Goal: Task Accomplishment & Management: Use online tool/utility

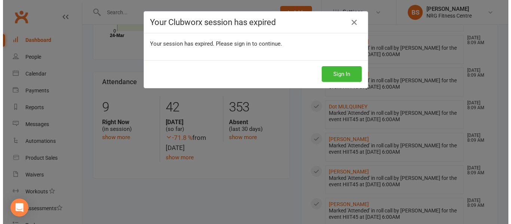
scroll to position [290, 0]
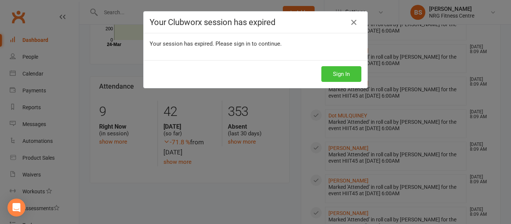
click at [336, 71] on button "Sign In" at bounding box center [341, 74] width 40 height 16
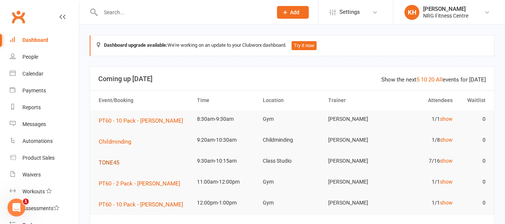
click at [106, 165] on span "TONE45" at bounding box center [109, 162] width 21 height 7
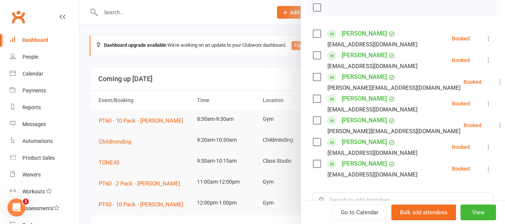
scroll to position [104, 0]
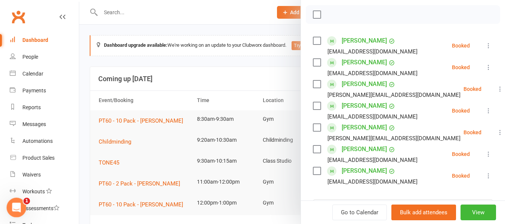
click at [16, 207] on icon "Open Intercom Messenger" at bounding box center [15, 207] width 5 height 6
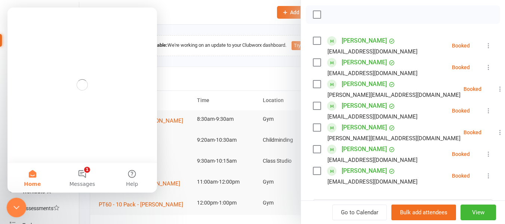
scroll to position [0, 0]
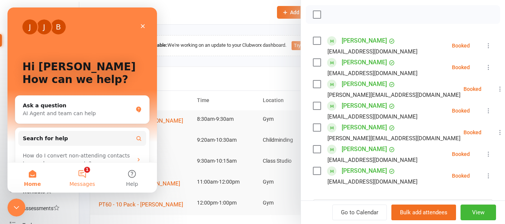
click at [80, 179] on button "1 Messages" at bounding box center [82, 178] width 50 height 30
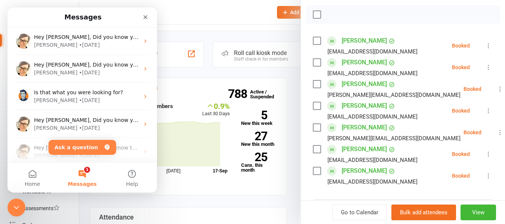
scroll to position [196, 0]
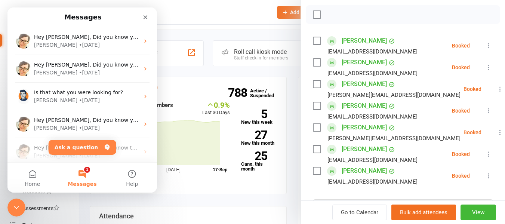
click at [179, 86] on div at bounding box center [292, 112] width 426 height 224
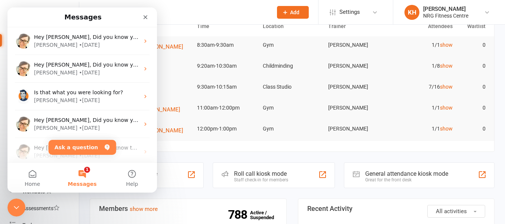
scroll to position [0, 0]
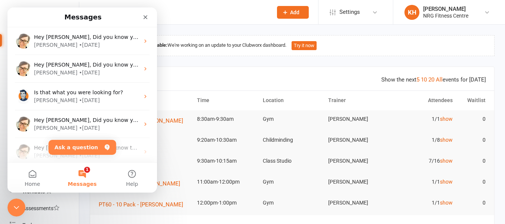
click at [489, 12] on icon at bounding box center [487, 12] width 6 height 6
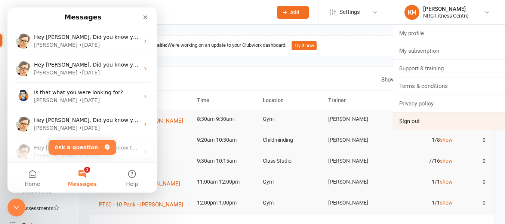
click at [434, 123] on link "Sign out" at bounding box center [450, 121] width 112 height 17
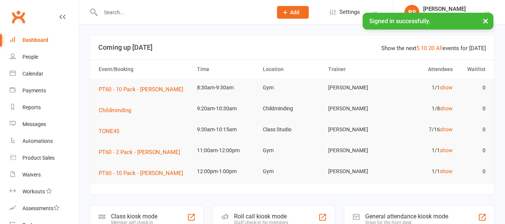
click at [126, 10] on input "text" at bounding box center [182, 12] width 169 height 10
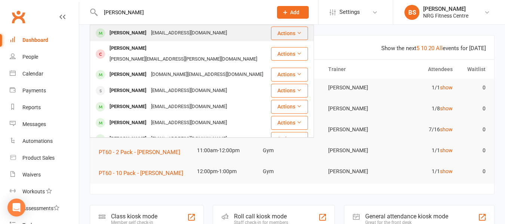
type input "chris mc"
click at [149, 36] on div "[PERSON_NAME]" at bounding box center [128, 33] width 42 height 11
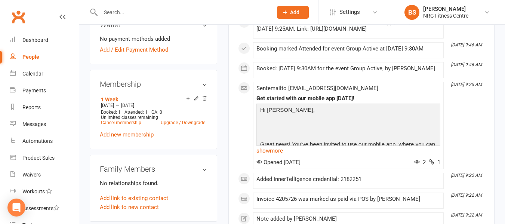
scroll to position [262, 0]
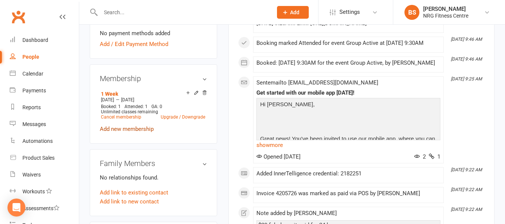
click at [136, 132] on link "Add new membership" at bounding box center [127, 129] width 54 height 7
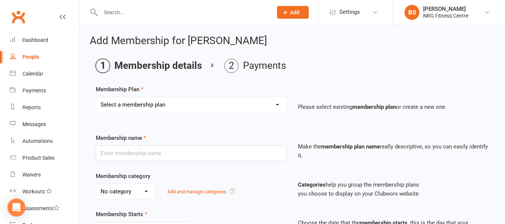
click at [156, 108] on select "Select a membership plan 1 Week Trial DD-12 Month UFN DD-12 Month UFN - JUNIOR …" at bounding box center [191, 104] width 190 height 15
select select "18"
click at [96, 97] on select "Select a membership plan 1 Week Trial DD-12 Month UFN DD-12 Month UFN - JUNIOR …" at bounding box center [191, 104] width 190 height 15
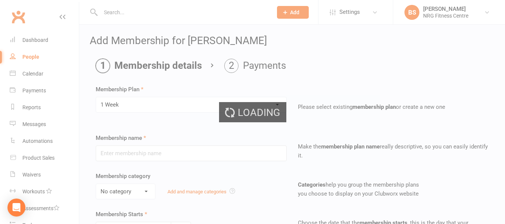
type input "1 Week"
select select "0"
type input "1"
select select "1"
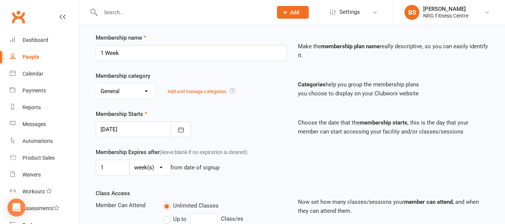
scroll to position [150, 0]
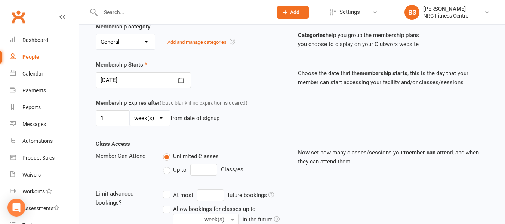
click at [126, 80] on div at bounding box center [143, 80] width 95 height 16
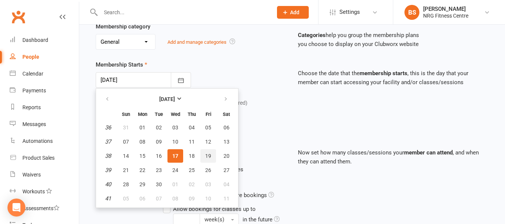
click at [209, 157] on span "19" at bounding box center [208, 156] width 6 height 6
type input "19 Sep 2025"
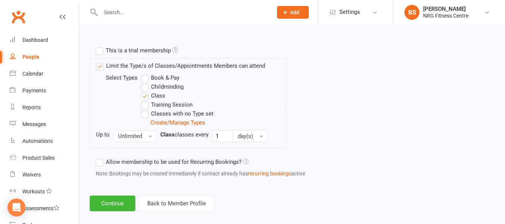
scroll to position [362, 0]
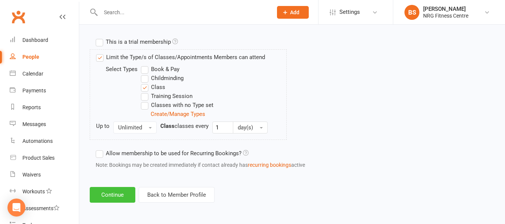
click at [110, 196] on button "Continue" at bounding box center [113, 195] width 46 height 16
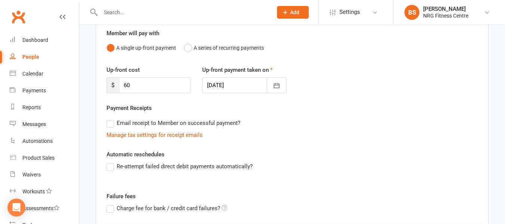
scroll to position [183, 0]
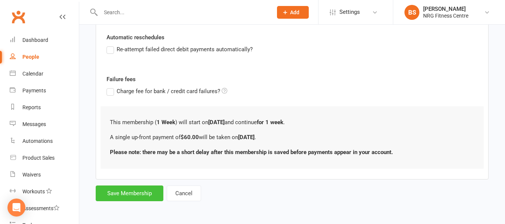
click at [131, 188] on button "Save Membership" at bounding box center [130, 194] width 68 height 16
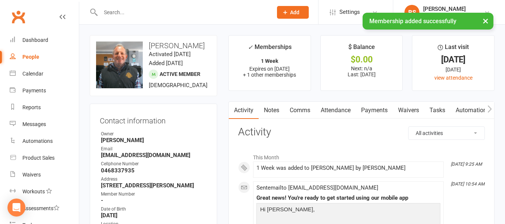
click at [492, 108] on button "button" at bounding box center [489, 110] width 9 height 17
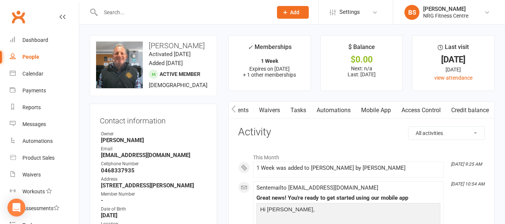
click at [234, 110] on icon "button" at bounding box center [234, 109] width 4 height 8
click at [284, 111] on link "Payments" at bounding box center [287, 110] width 37 height 17
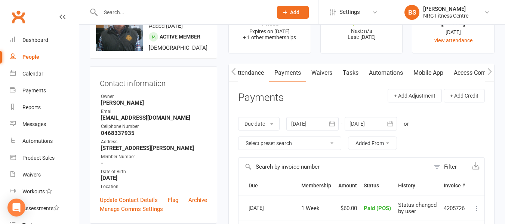
scroll to position [75, 0]
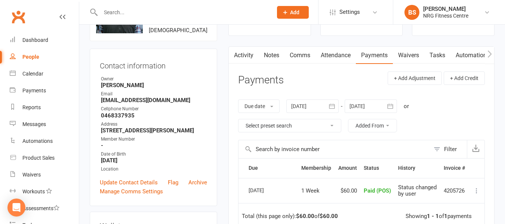
scroll to position [150, 0]
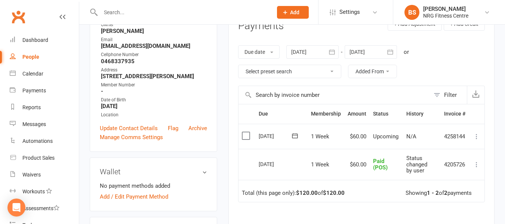
scroll to position [112, 0]
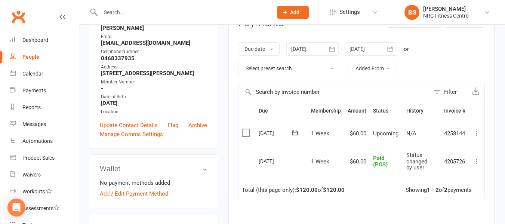
click at [477, 134] on icon at bounding box center [476, 133] width 7 height 7
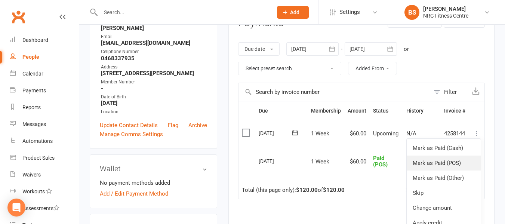
click at [448, 164] on link "Mark as Paid (POS)" at bounding box center [444, 163] width 74 height 15
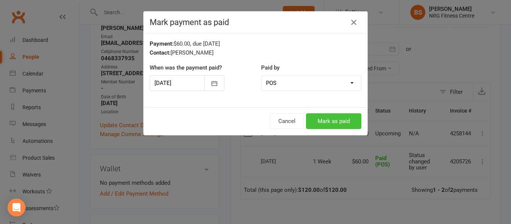
click at [328, 119] on button "Mark as paid" at bounding box center [333, 121] width 55 height 16
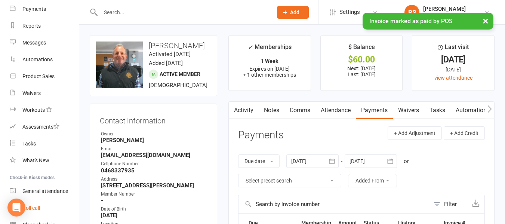
scroll to position [119, 0]
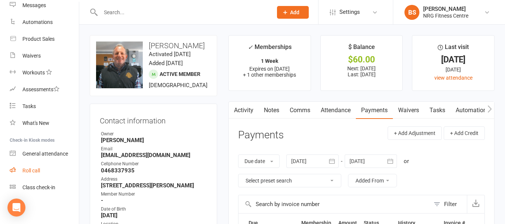
click at [28, 170] on div "Roll call" at bounding box center [31, 171] width 18 height 6
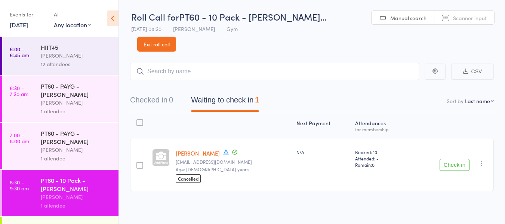
click at [450, 159] on button "Check in" at bounding box center [455, 165] width 30 height 12
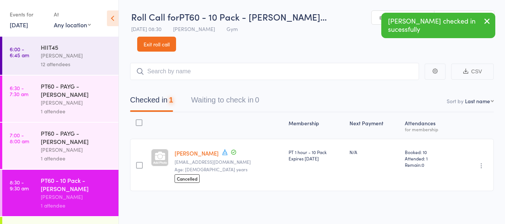
click at [64, 99] on div "[PERSON_NAME]" at bounding box center [76, 102] width 71 height 9
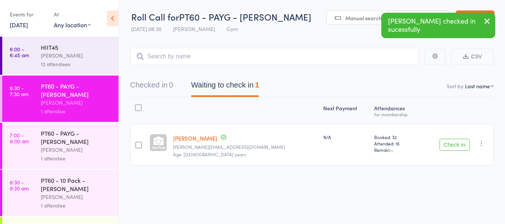
click at [451, 144] on button "Check in" at bounding box center [455, 145] width 30 height 12
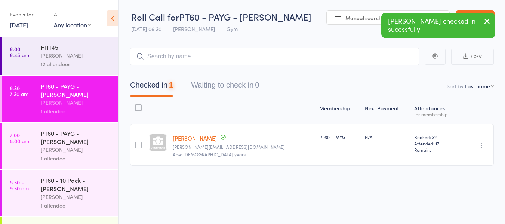
click at [69, 144] on div "PT60 - PAYG - Laura Delamont" at bounding box center [76, 137] width 71 height 16
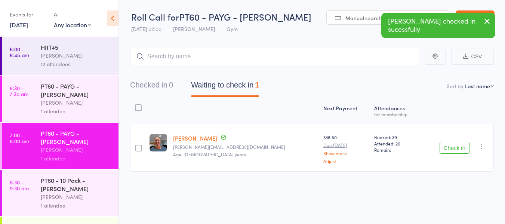
click at [443, 147] on button "Check in" at bounding box center [455, 148] width 30 height 12
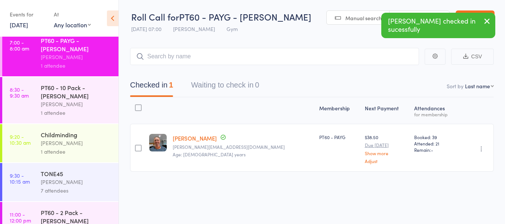
scroll to position [112, 0]
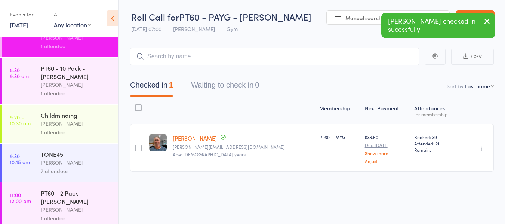
click at [61, 116] on div "Childminding" at bounding box center [76, 115] width 71 height 8
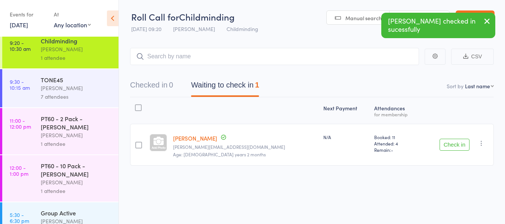
scroll to position [187, 0]
click at [53, 91] on div "[PERSON_NAME]" at bounding box center [76, 87] width 71 height 9
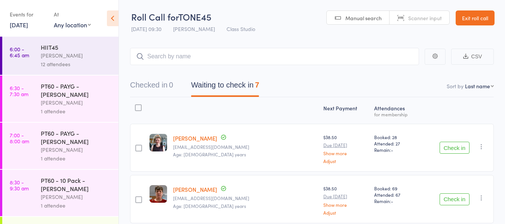
click at [446, 148] on button "Check in" at bounding box center [455, 148] width 30 height 12
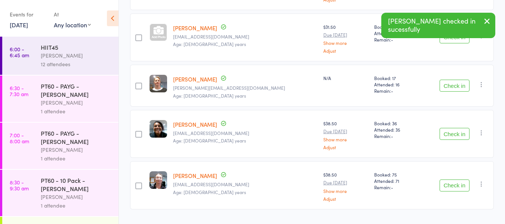
scroll to position [224, 0]
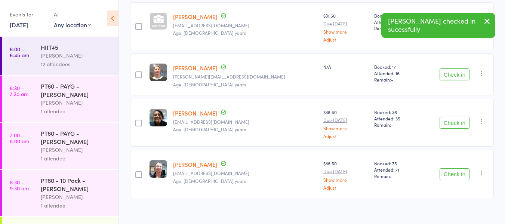
click at [462, 119] on button "Check in" at bounding box center [455, 123] width 30 height 12
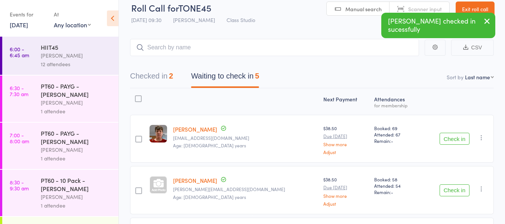
scroll to position [0, 0]
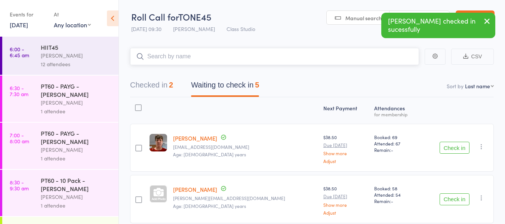
click at [212, 57] on input "search" at bounding box center [274, 56] width 289 height 17
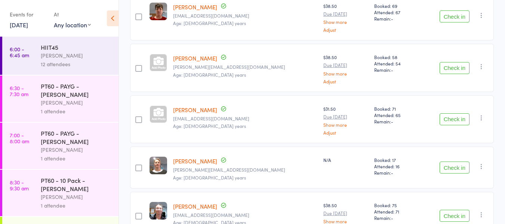
scroll to position [150, 0]
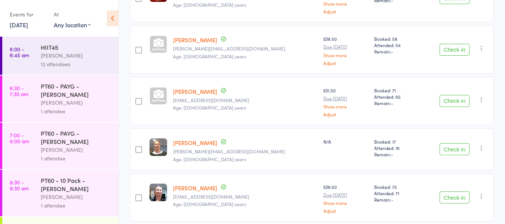
click at [444, 146] on button "Check in" at bounding box center [455, 149] width 30 height 12
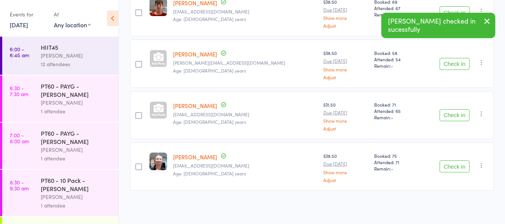
scroll to position [134, 0]
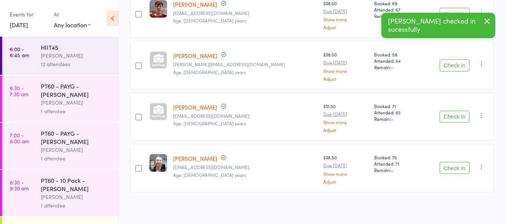
click at [459, 163] on button "Check in" at bounding box center [455, 168] width 30 height 12
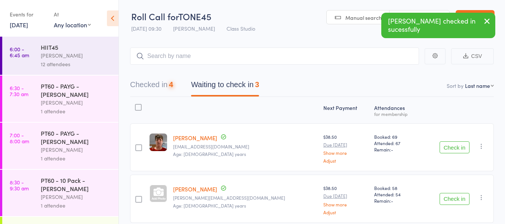
scroll to position [0, 0]
click at [214, 51] on input "search" at bounding box center [274, 56] width 289 height 17
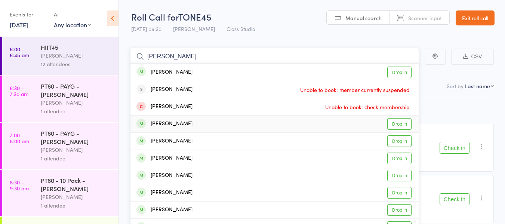
type input "chris"
click at [395, 125] on link "Drop in" at bounding box center [400, 124] width 24 height 12
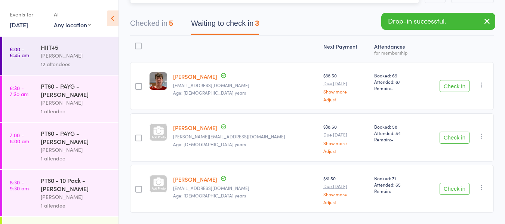
scroll to position [75, 0]
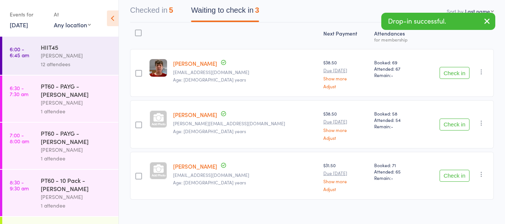
click at [464, 124] on button "Check in" at bounding box center [455, 125] width 30 height 12
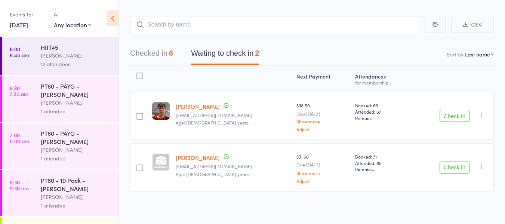
click at [454, 117] on button "Check in" at bounding box center [455, 116] width 30 height 12
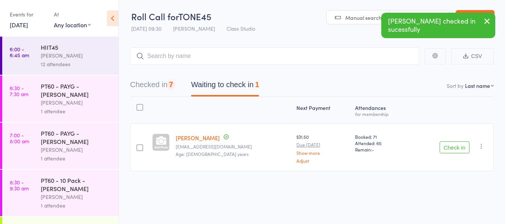
scroll to position [0, 0]
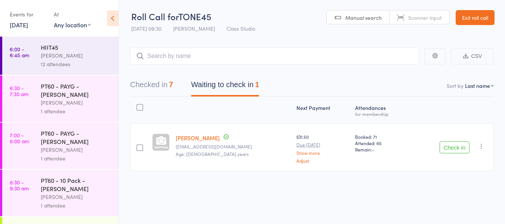
click at [446, 148] on button "Check in" at bounding box center [455, 147] width 30 height 12
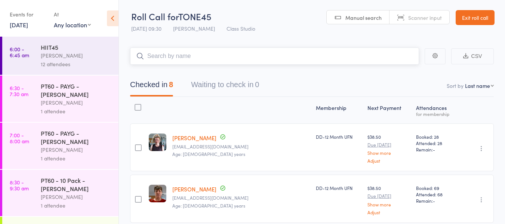
click at [175, 61] on input "search" at bounding box center [274, 56] width 289 height 17
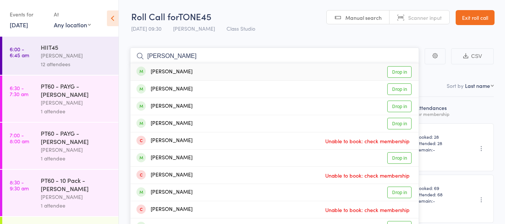
type input "joanne"
click at [395, 107] on link "Drop in" at bounding box center [400, 107] width 24 height 12
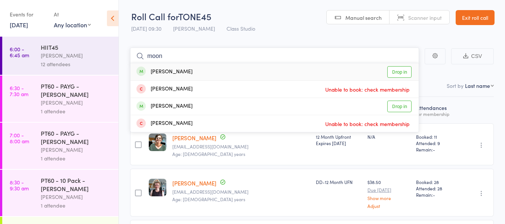
type input "moon"
click at [172, 72] on div "Barbara MOON" at bounding box center [165, 72] width 56 height 9
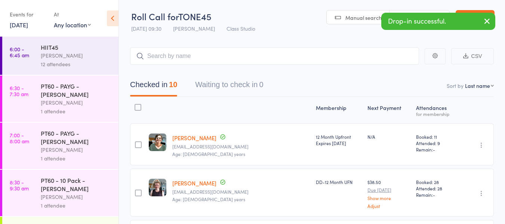
click at [487, 21] on icon "button" at bounding box center [487, 20] width 9 height 9
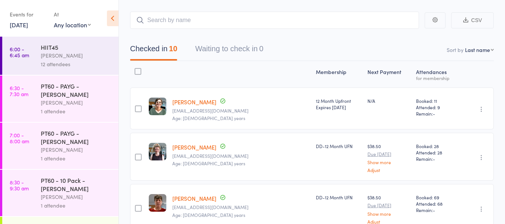
scroll to position [0, 0]
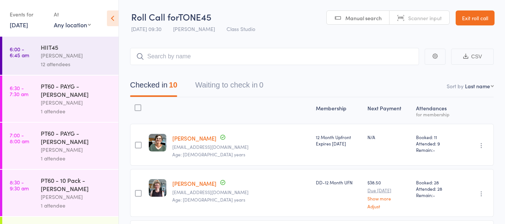
click at [114, 18] on icon at bounding box center [113, 18] width 12 height 16
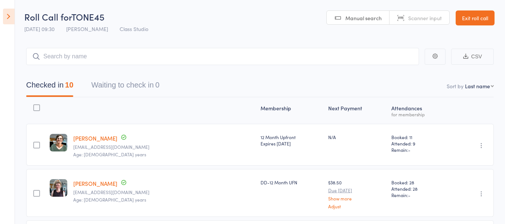
click at [474, 19] on link "Exit roll call" at bounding box center [475, 17] width 39 height 15
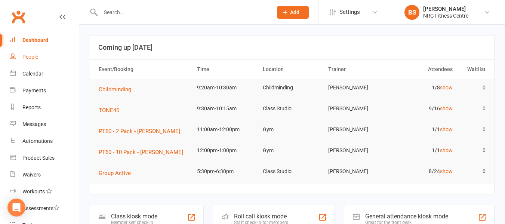
click at [42, 56] on link "People" at bounding box center [44, 57] width 69 height 17
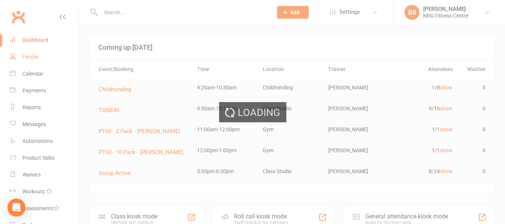
select select "100"
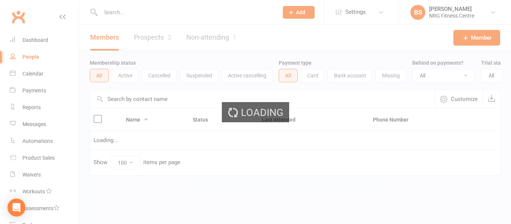
click at [113, 10] on div "Loading" at bounding box center [255, 112] width 511 height 224
click at [122, 6] on div at bounding box center [181, 12] width 183 height 24
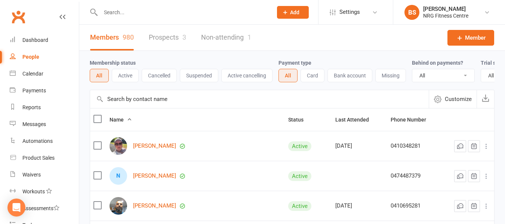
click at [126, 11] on input "text" at bounding box center [182, 12] width 169 height 10
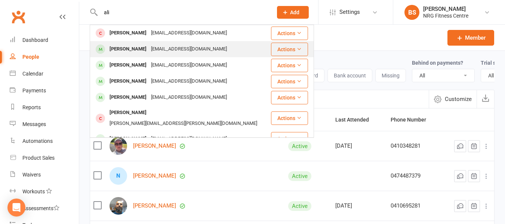
type input "ali"
click at [149, 48] on div "[EMAIL_ADDRESS][DOMAIN_NAME]" at bounding box center [189, 49] width 80 height 11
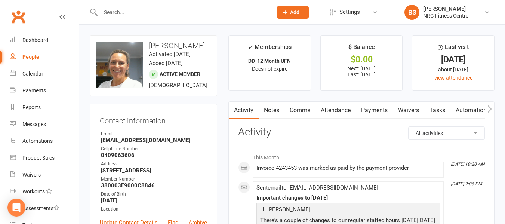
click at [26, 50] on link "People" at bounding box center [44, 57] width 69 height 17
select select "100"
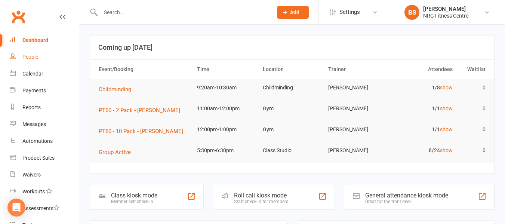
click at [30, 55] on div "People" at bounding box center [30, 57] width 16 height 6
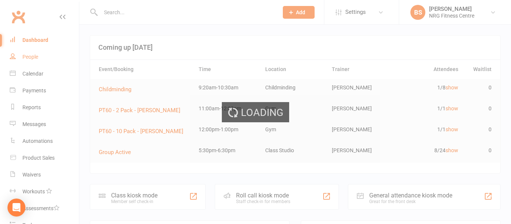
select select "100"
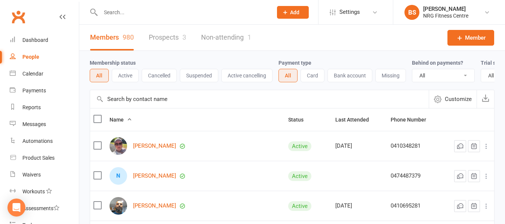
click at [143, 13] on input "text" at bounding box center [182, 12] width 169 height 10
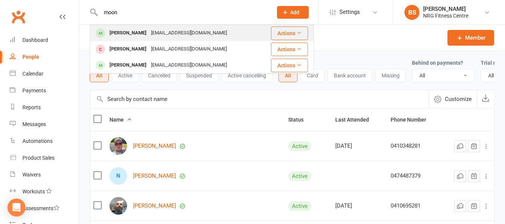
type input "moon"
click at [131, 33] on div "Barbara MOON" at bounding box center [128, 33] width 42 height 11
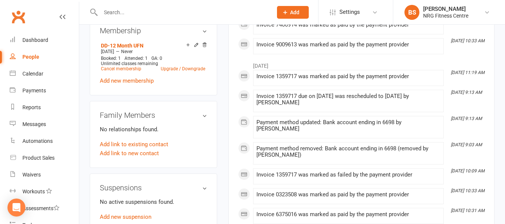
scroll to position [337, 0]
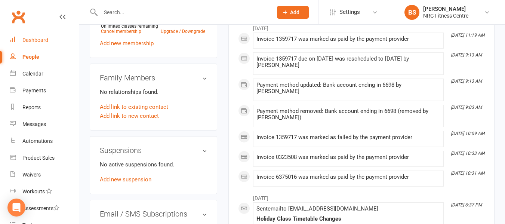
click at [38, 40] on div "Dashboard" at bounding box center [35, 40] width 26 height 6
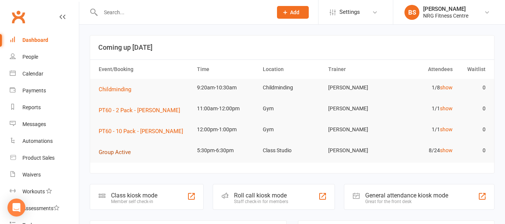
click at [120, 156] on span "Group Active" at bounding box center [115, 152] width 32 height 7
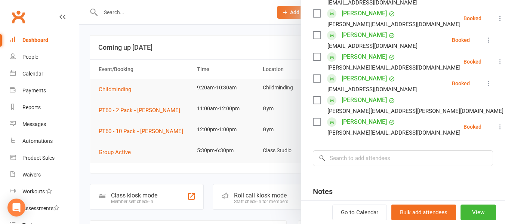
scroll to position [187, 0]
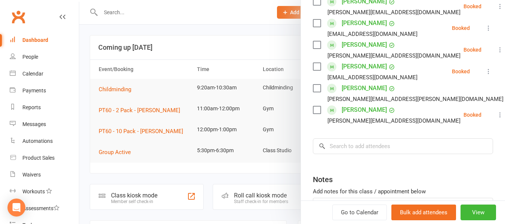
click at [86, 114] on div at bounding box center [292, 112] width 426 height 224
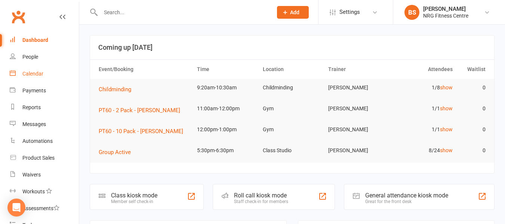
click at [34, 74] on div "Calendar" at bounding box center [32, 74] width 21 height 6
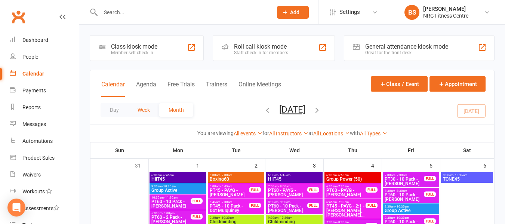
click at [143, 108] on button "Week" at bounding box center [143, 109] width 31 height 13
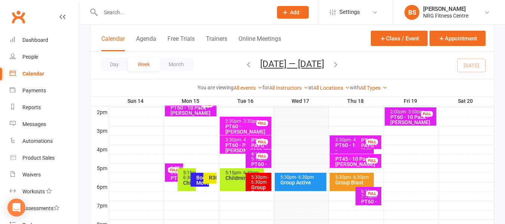
scroll to position [308, 0]
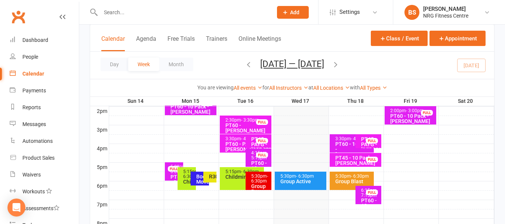
click at [199, 177] on div "Booty Moves" at bounding box center [202, 179] width 12 height 10
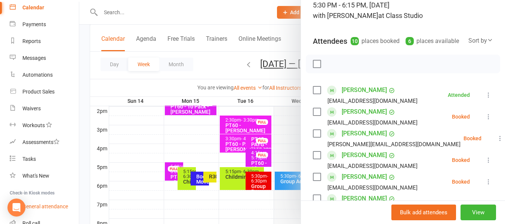
scroll to position [119, 0]
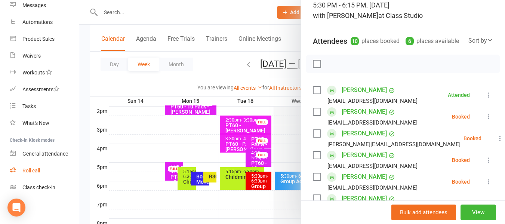
click at [32, 171] on div "Roll call" at bounding box center [31, 171] width 18 height 6
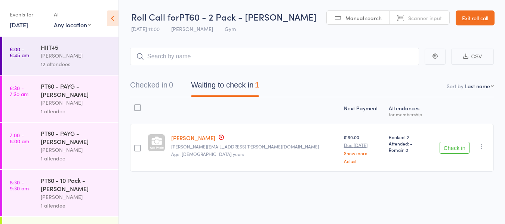
click at [28, 28] on link "17 Sep, 2025" at bounding box center [19, 25] width 18 height 8
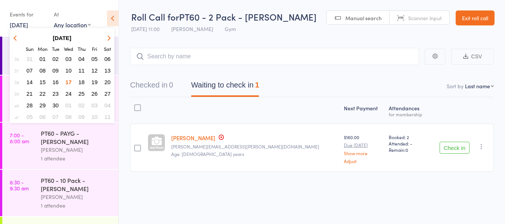
click at [44, 83] on span "15" at bounding box center [43, 82] width 6 height 6
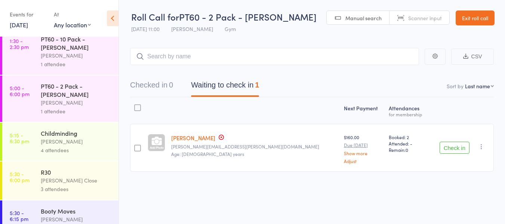
scroll to position [101, 0]
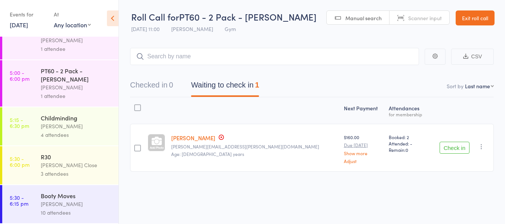
click at [66, 203] on div "[PERSON_NAME]" at bounding box center [76, 204] width 71 height 9
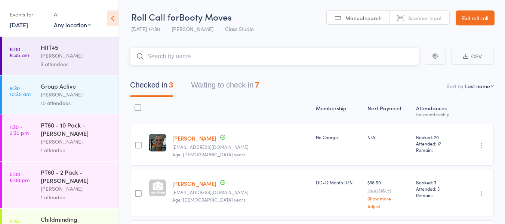
click at [204, 81] on button "Waiting to check in 7" at bounding box center [225, 87] width 68 height 20
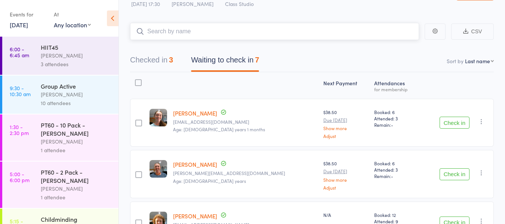
scroll to position [37, 0]
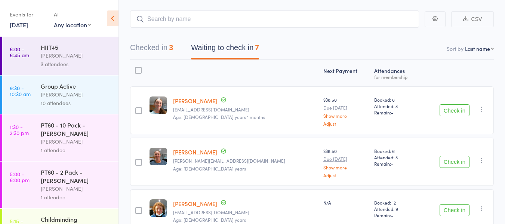
click at [480, 109] on icon "button" at bounding box center [481, 108] width 7 height 7
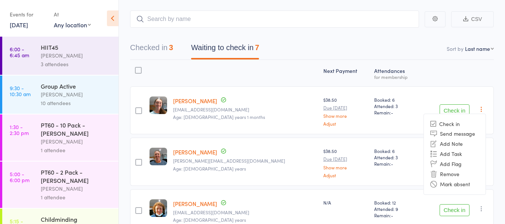
click at [464, 186] on li "Mark absent" at bounding box center [455, 184] width 62 height 10
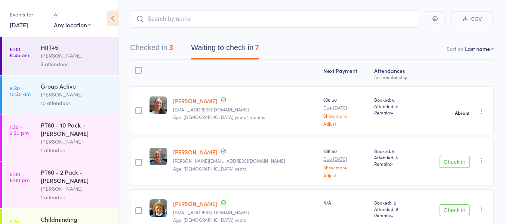
click at [481, 161] on icon "button" at bounding box center [481, 160] width 7 height 7
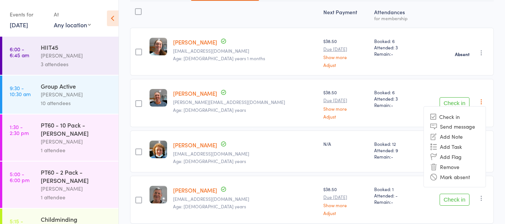
scroll to position [112, 0]
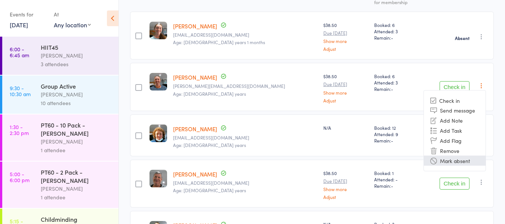
click at [458, 162] on li "Mark absent" at bounding box center [455, 161] width 62 height 10
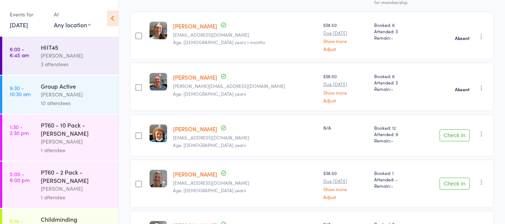
click at [455, 135] on button "Check in" at bounding box center [455, 135] width 30 height 12
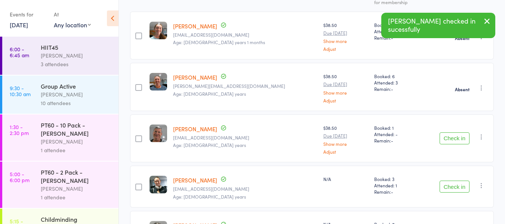
click at [450, 136] on button "Check in" at bounding box center [455, 138] width 30 height 12
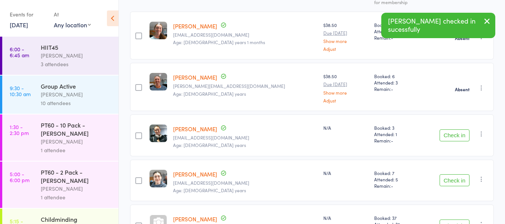
click at [443, 133] on button "Check in" at bounding box center [455, 135] width 30 height 12
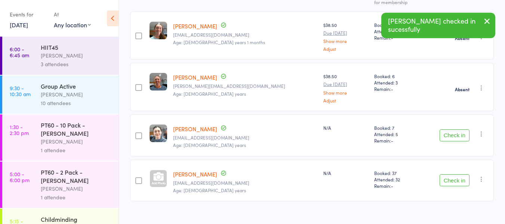
click at [447, 133] on button "Check in" at bounding box center [455, 135] width 30 height 12
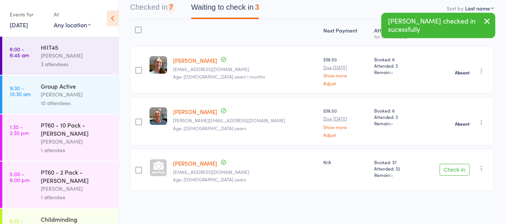
scroll to position [77, 0]
click at [458, 169] on button "Check in" at bounding box center [455, 171] width 30 height 12
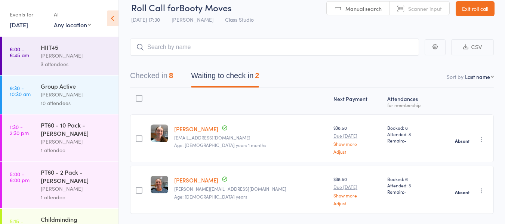
scroll to position [0, 0]
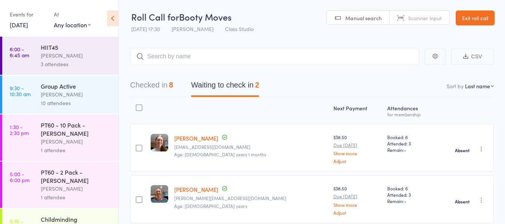
click at [474, 21] on link "Exit roll call" at bounding box center [475, 17] width 39 height 15
